Goal: Task Accomplishment & Management: Manage account settings

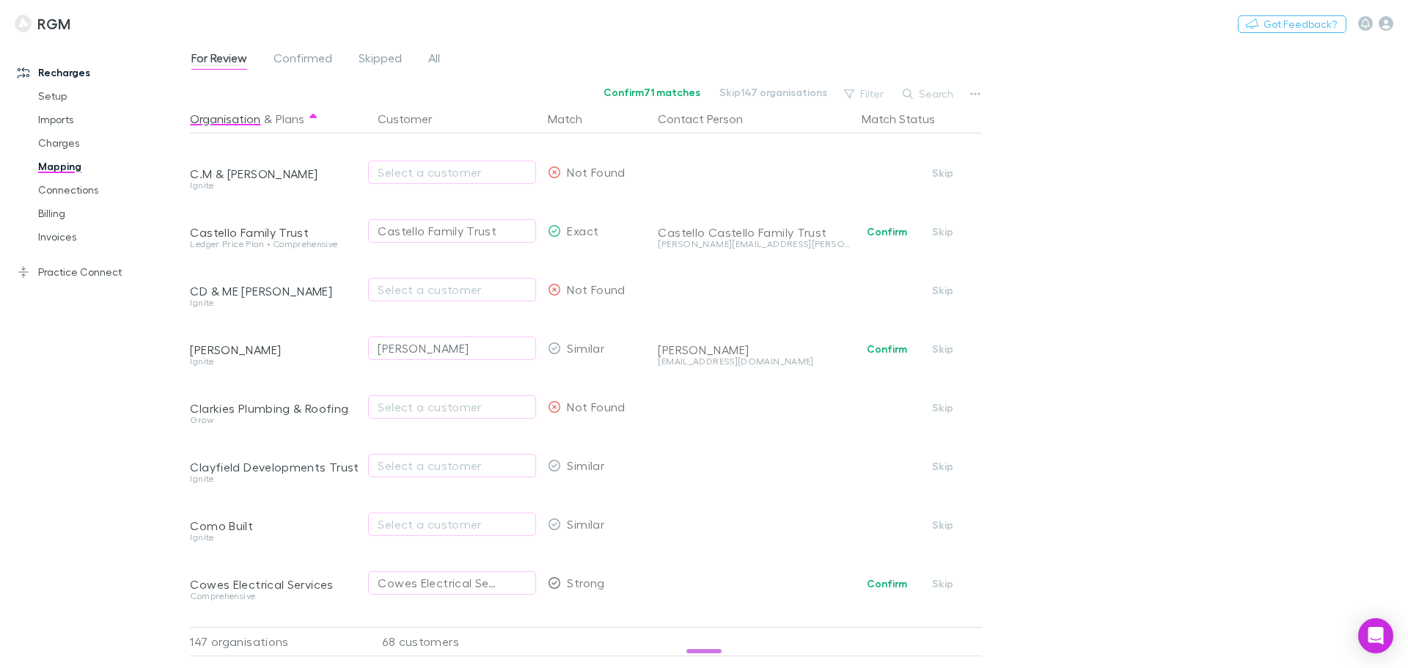
scroll to position [679, 0]
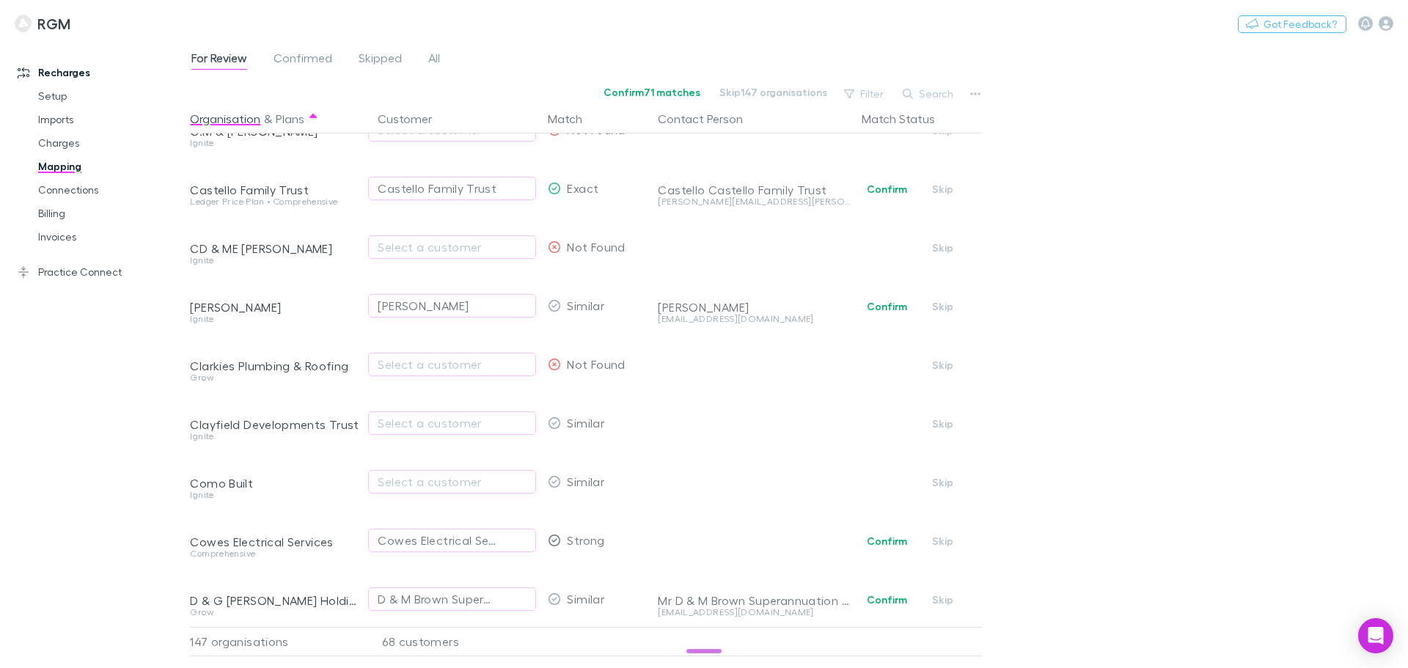
click at [70, 274] on link "Practice Connect" at bounding box center [100, 271] width 195 height 23
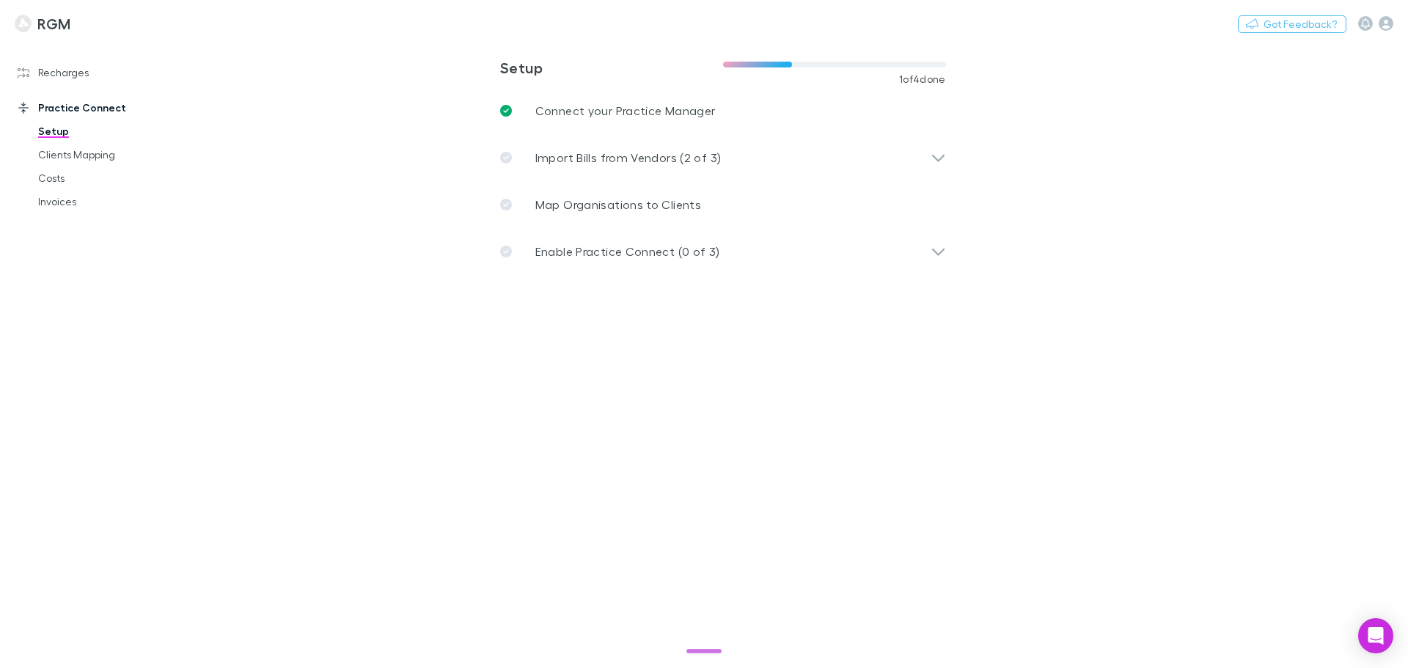
click at [78, 155] on link "Clients Mapping" at bounding box center [110, 154] width 175 height 23
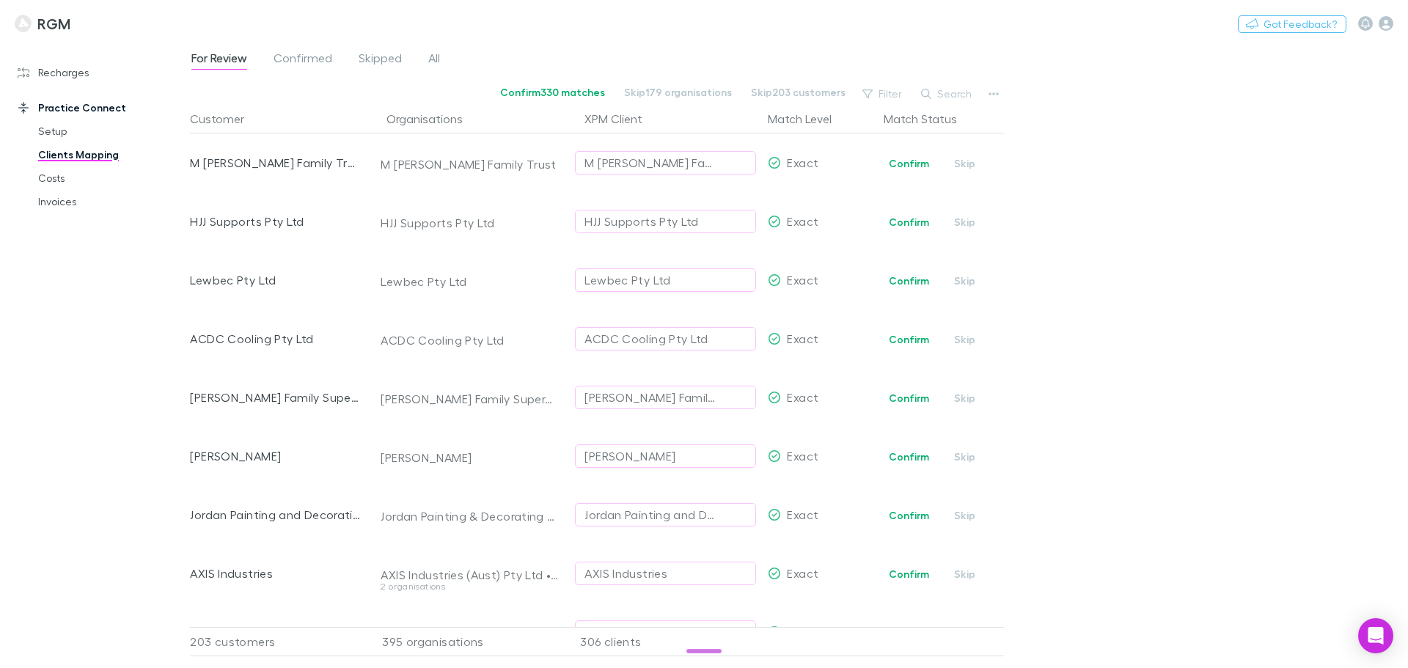
click at [63, 103] on link "Practice Connect" at bounding box center [100, 107] width 195 height 23
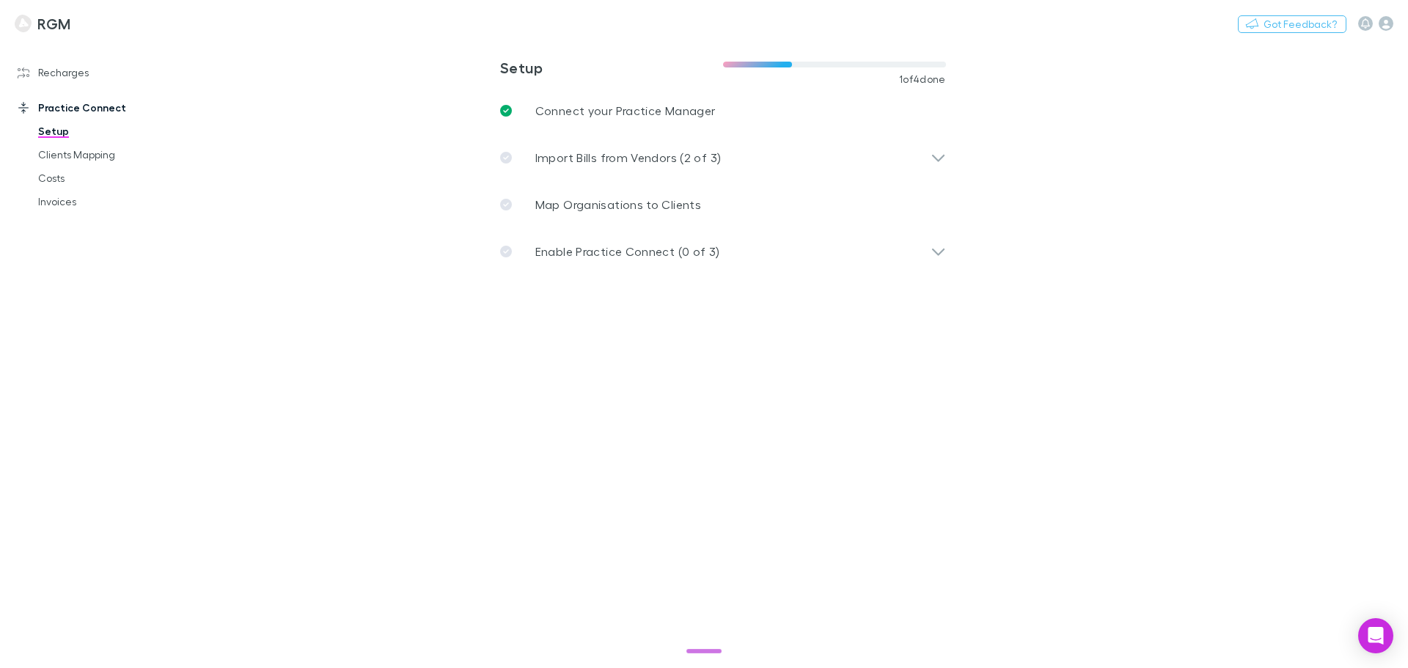
click at [65, 72] on link "Recharges" at bounding box center [100, 72] width 195 height 23
drag, startPoint x: 280, startPoint y: 169, endPoint x: 288, endPoint y: 158, distance: 13.2
click at [280, 169] on main "**********" at bounding box center [799, 354] width 1218 height 627
